Goal: Navigation & Orientation: Find specific page/section

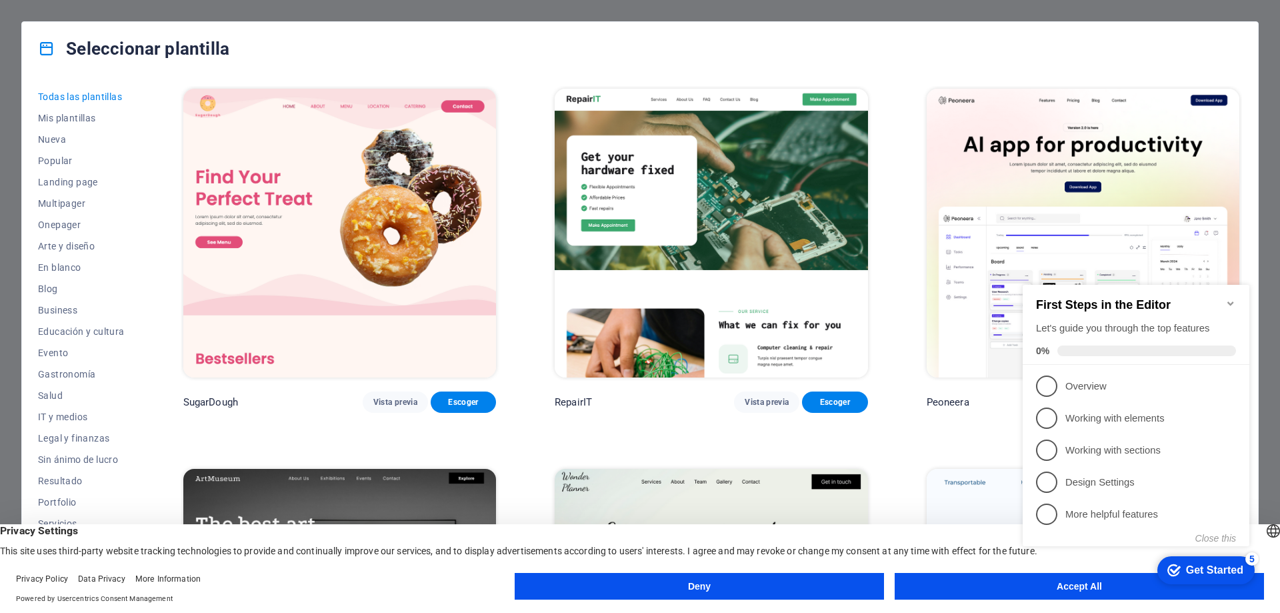
click div "checkmark Get Started 5 First Steps in the Editor Let's guide you through the t…"
click at [1071, 593] on button "Accept All" at bounding box center [1079, 586] width 369 height 27
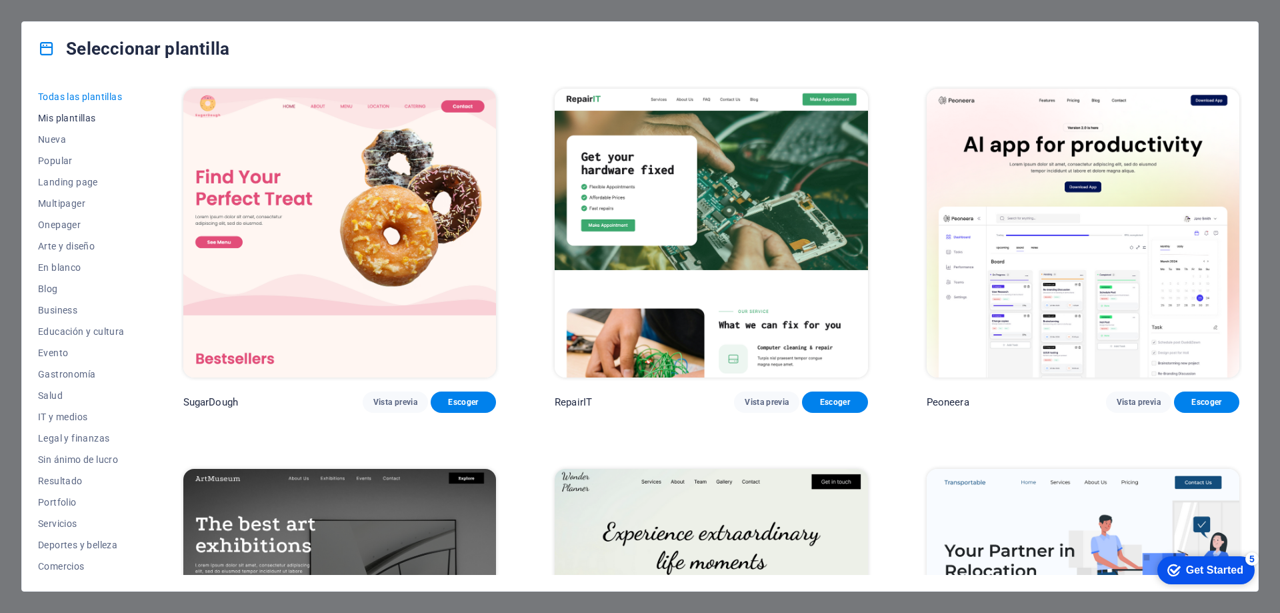
click at [92, 122] on span "Mis plantillas" at bounding box center [81, 118] width 87 height 11
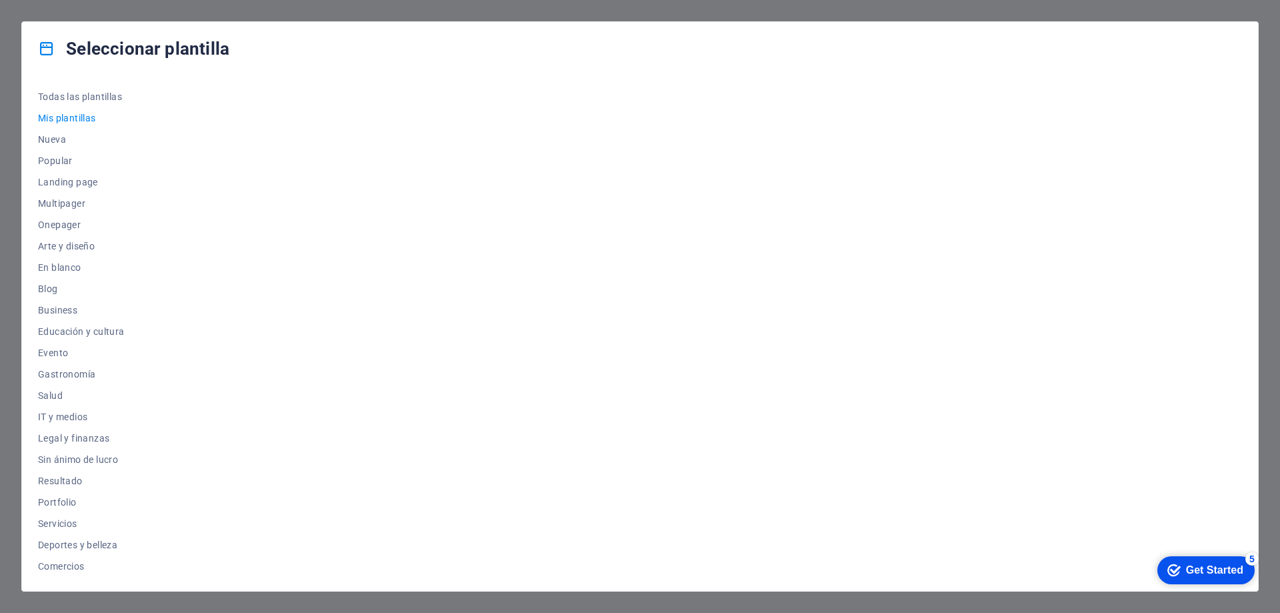
click at [1208, 569] on div "Get Started" at bounding box center [1214, 570] width 57 height 12
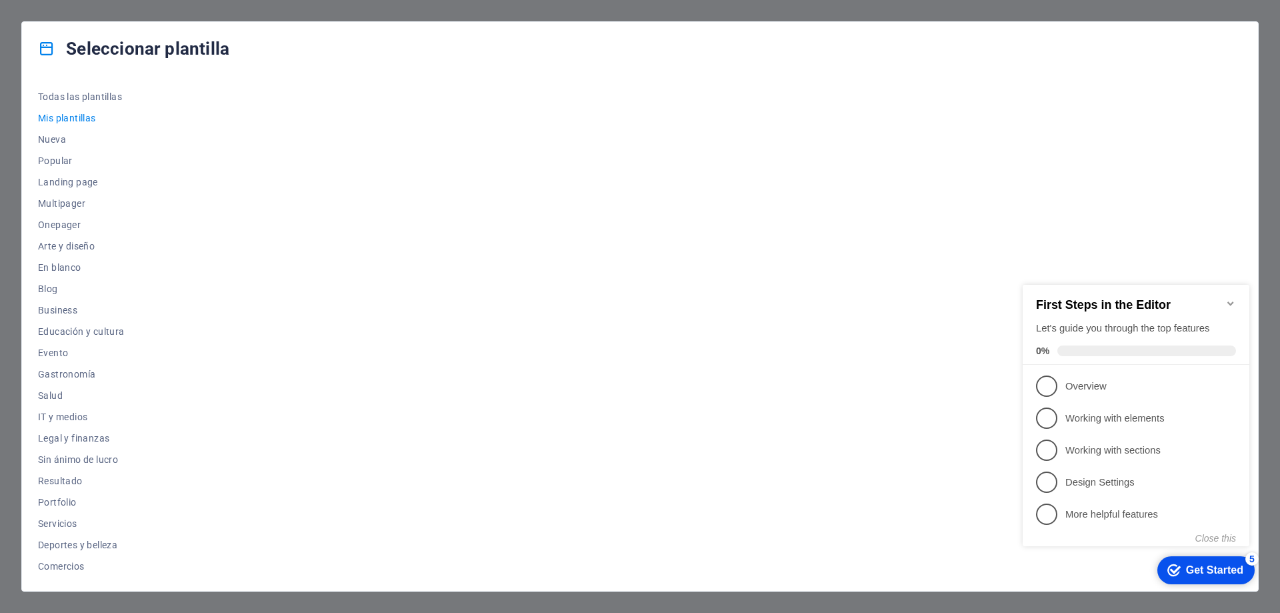
click at [1234, 298] on icon "Minimize checklist" at bounding box center [1231, 303] width 11 height 11
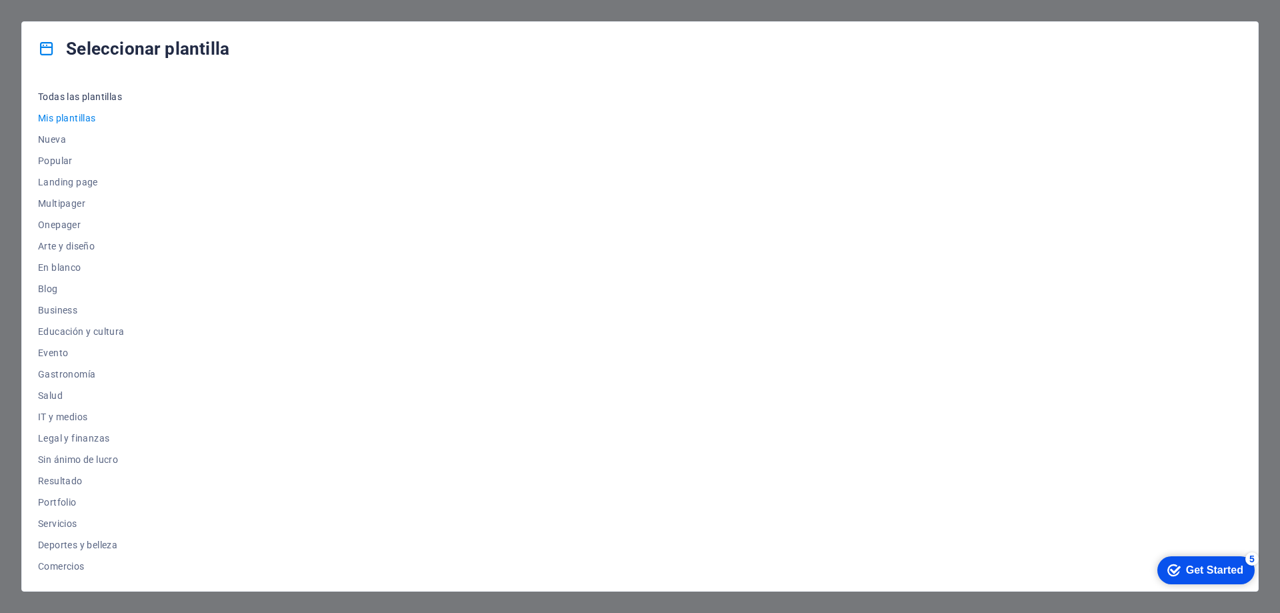
click at [97, 99] on span "Todas las plantillas" at bounding box center [81, 96] width 87 height 11
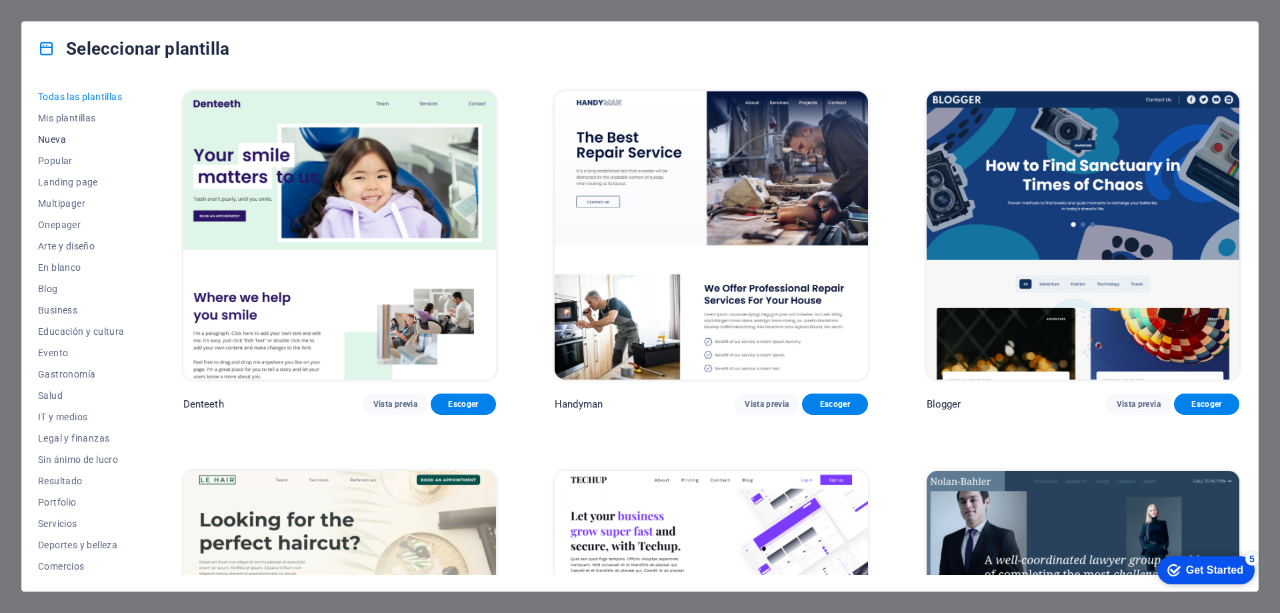
click at [86, 142] on span "Nueva" at bounding box center [81, 139] width 87 height 11
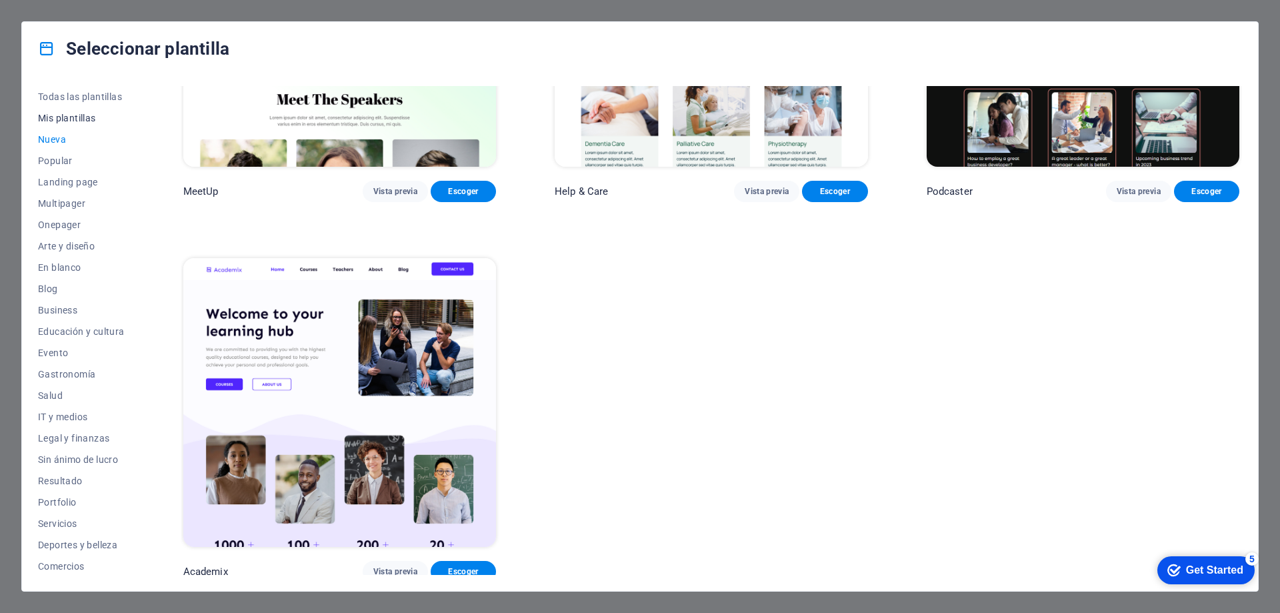
click at [86, 113] on span "Mis plantillas" at bounding box center [81, 118] width 87 height 11
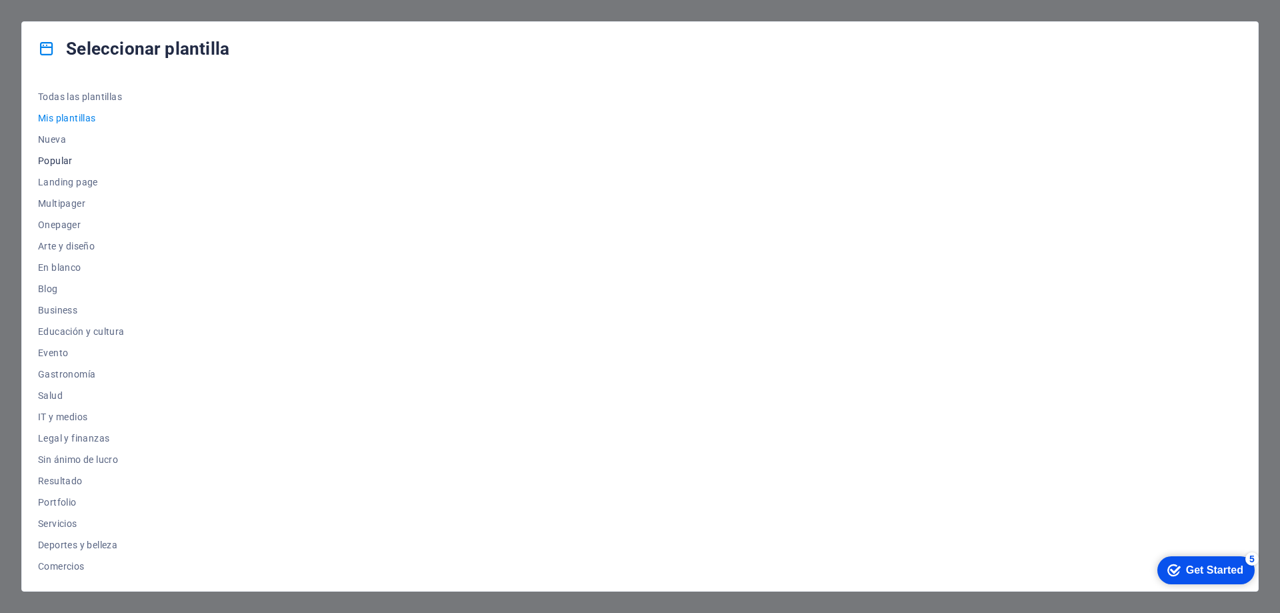
scroll to position [0, 0]
click at [1260, 105] on div "Seleccionar plantilla Todas las plantillas Mis plantillas Nueva Popular Landing…" at bounding box center [640, 306] width 1280 height 613
click at [63, 97] on span "Todas las plantillas" at bounding box center [81, 96] width 87 height 11
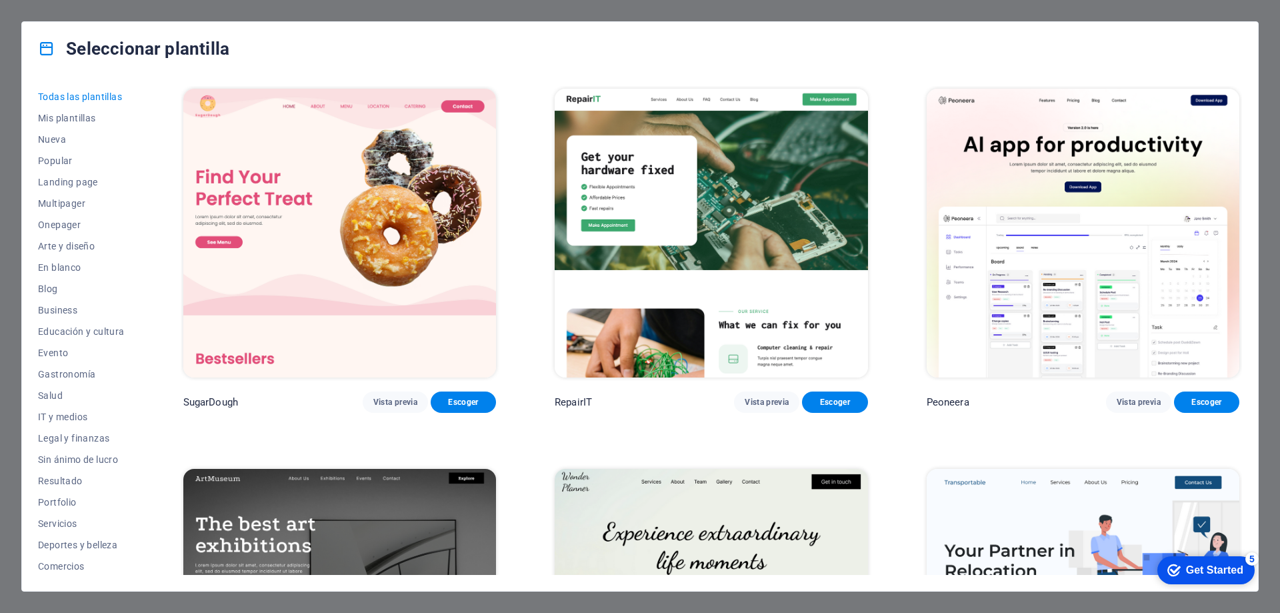
click at [1274, 55] on div "Seleccionar plantilla Todas las plantillas Mis plantillas Nueva Popular Landing…" at bounding box center [640, 306] width 1280 height 613
click at [1015, 18] on div "Seleccionar plantilla Todas las plantillas Mis plantillas Nueva Popular Landing…" at bounding box center [640, 306] width 1280 height 613
click at [1250, 4] on div "Seleccionar plantilla Todas las plantillas Mis plantillas Nueva Popular Landing…" at bounding box center [640, 306] width 1280 height 613
click at [15, 33] on div "Seleccionar plantilla Todas las plantillas Mis plantillas Nueva Popular Landing…" at bounding box center [640, 306] width 1280 height 613
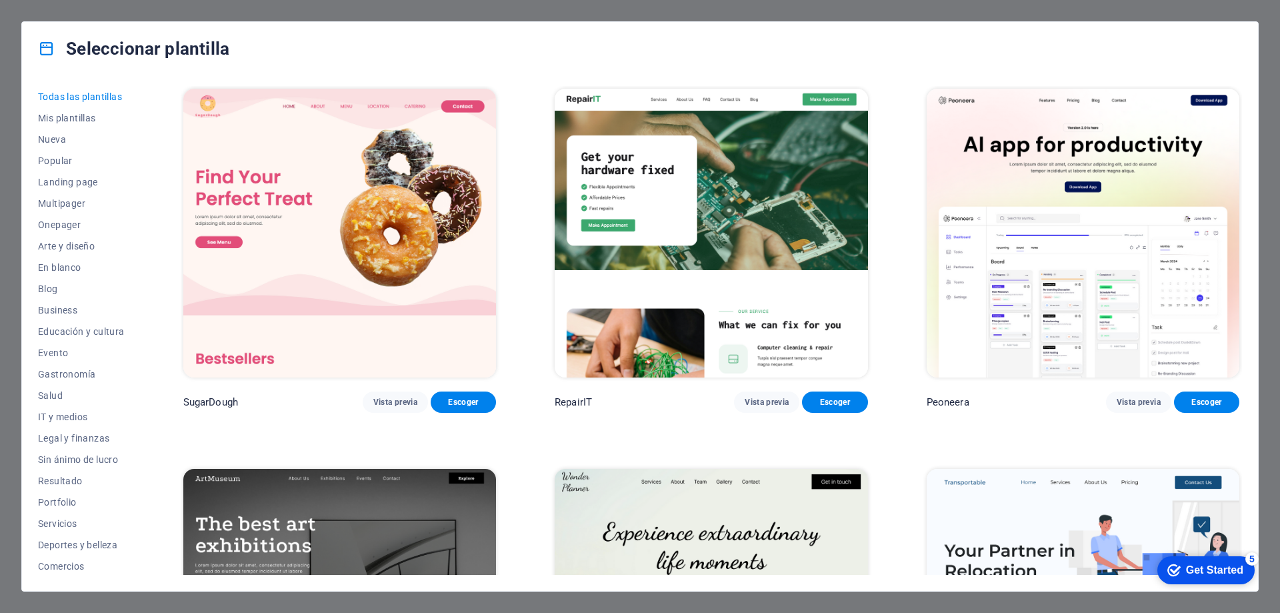
click at [663, 13] on div "Seleccionar plantilla Todas las plantillas Mis plantillas Nueva Popular Landing…" at bounding box center [640, 306] width 1280 height 613
click at [1264, 137] on div "Seleccionar plantilla Todas las plantillas Mis plantillas Nueva Popular Landing…" at bounding box center [640, 306] width 1280 height 613
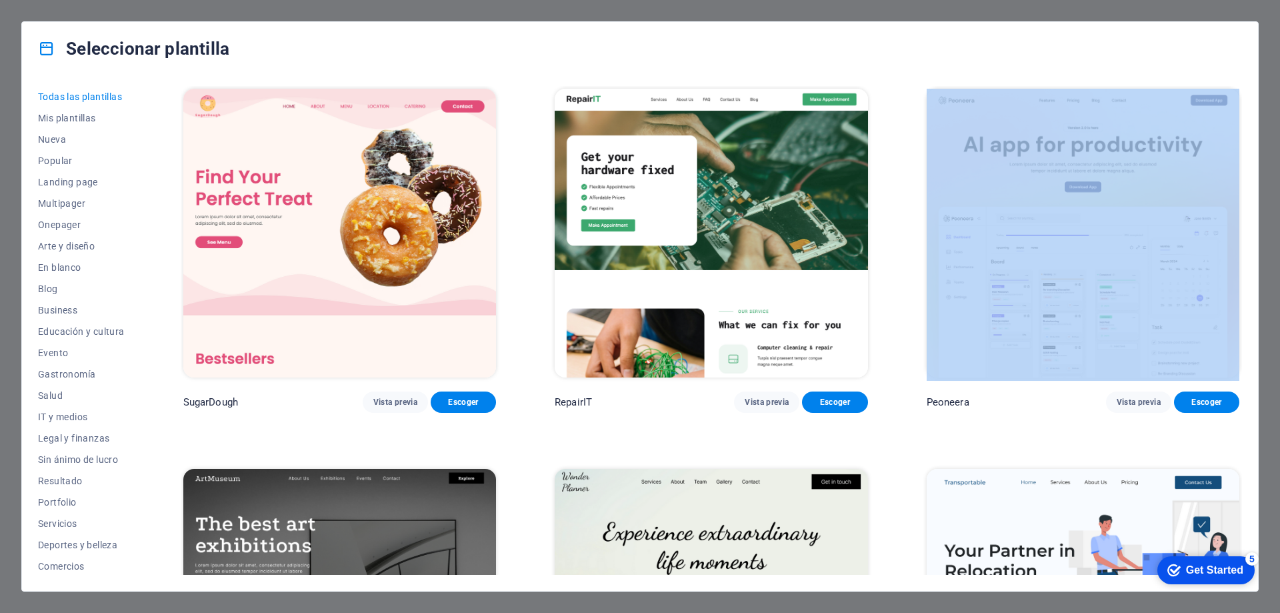
click at [1263, 137] on div "Seleccionar plantilla Todas las plantillas Mis plantillas Nueva Popular Landing…" at bounding box center [640, 306] width 1280 height 613
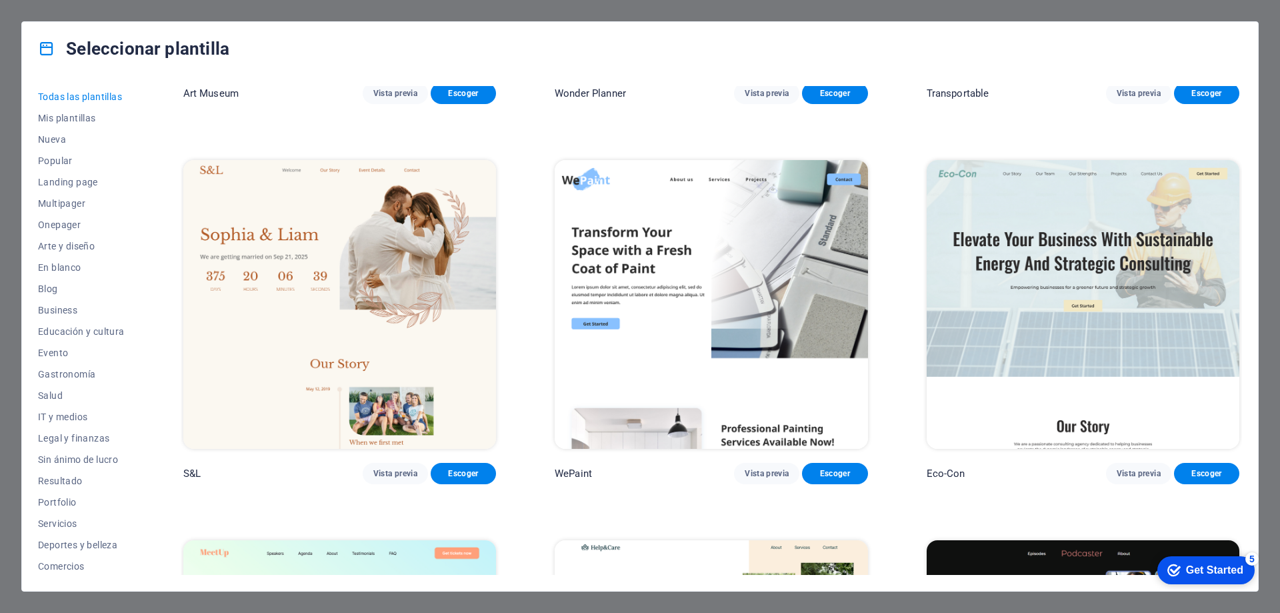
scroll to position [800, 0]
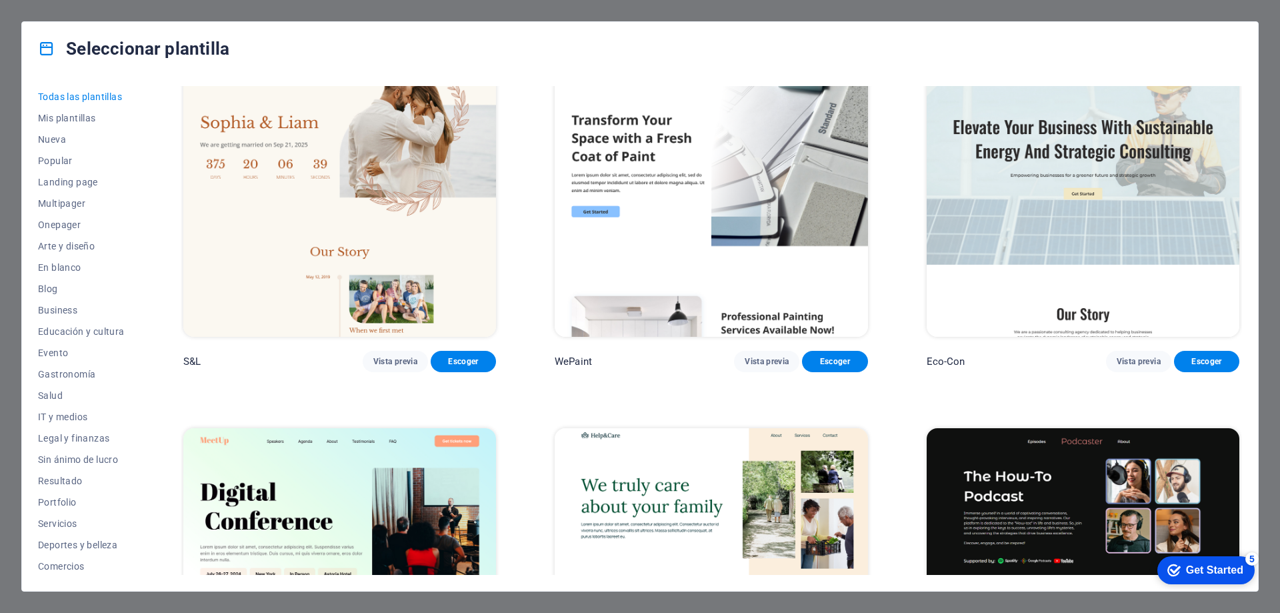
click at [555, 599] on div "Seleccionar plantilla Todas las plantillas Mis plantillas Nueva Popular Landing…" at bounding box center [640, 306] width 1280 height 613
click at [622, 17] on div "Seleccionar plantilla Todas las plantillas Mis plantillas Nueva Popular Landing…" at bounding box center [640, 306] width 1280 height 613
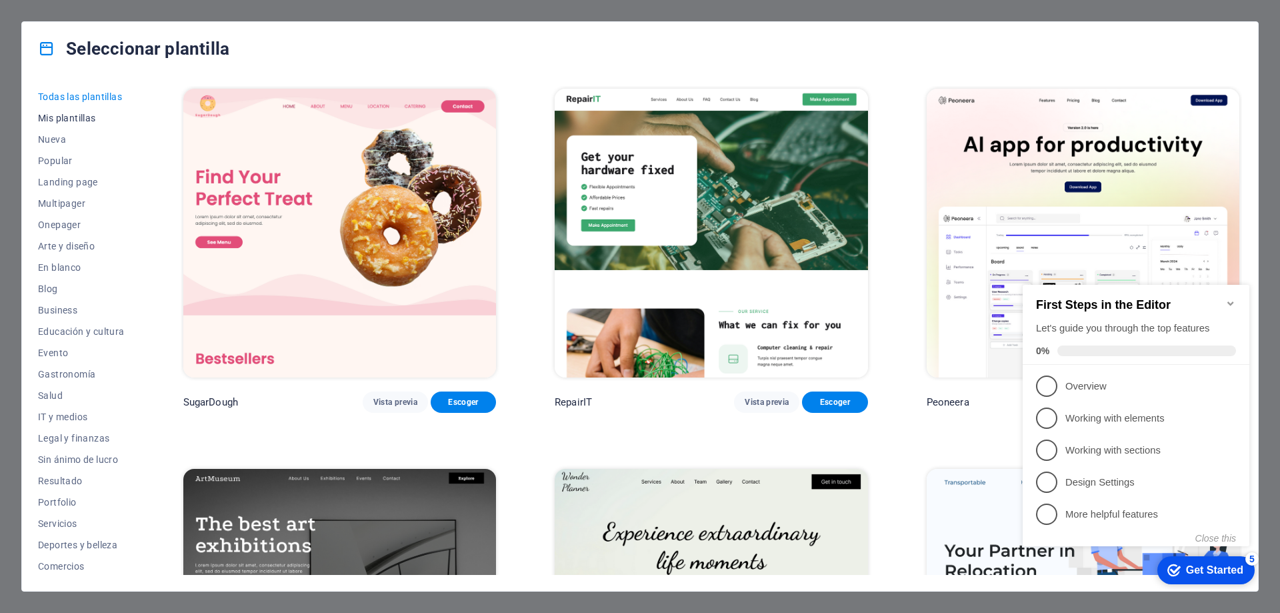
click at [63, 121] on span "Mis plantillas" at bounding box center [81, 118] width 87 height 11
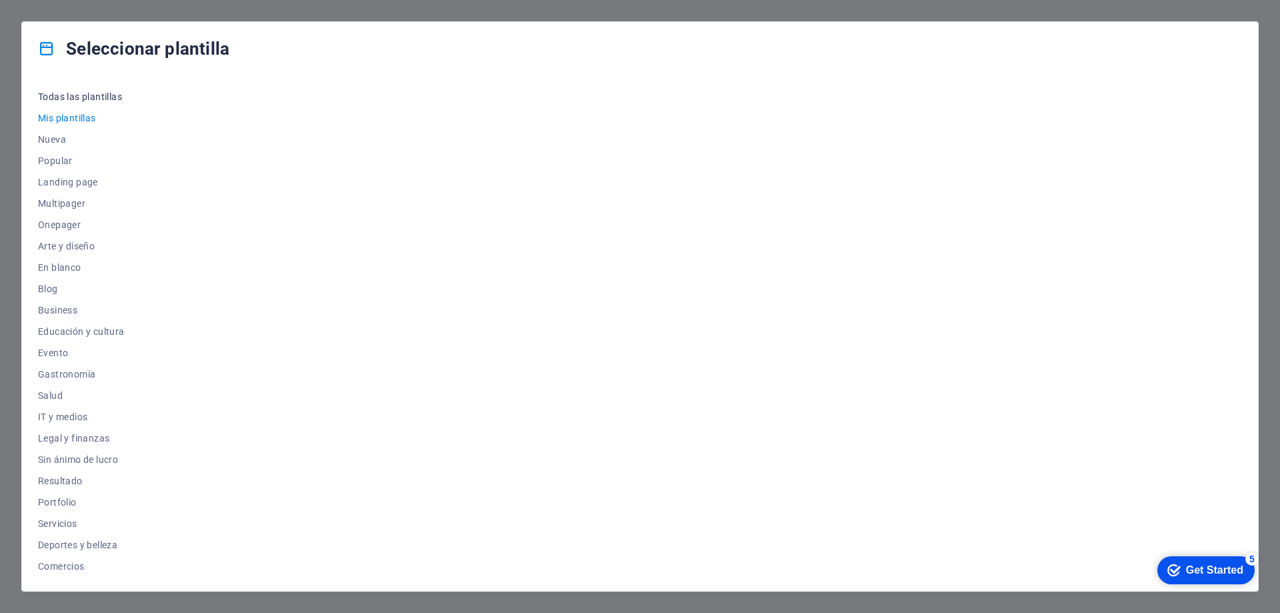
click at [59, 99] on span "Todas las plantillas" at bounding box center [81, 96] width 87 height 11
